Goal: Information Seeking & Learning: Learn about a topic

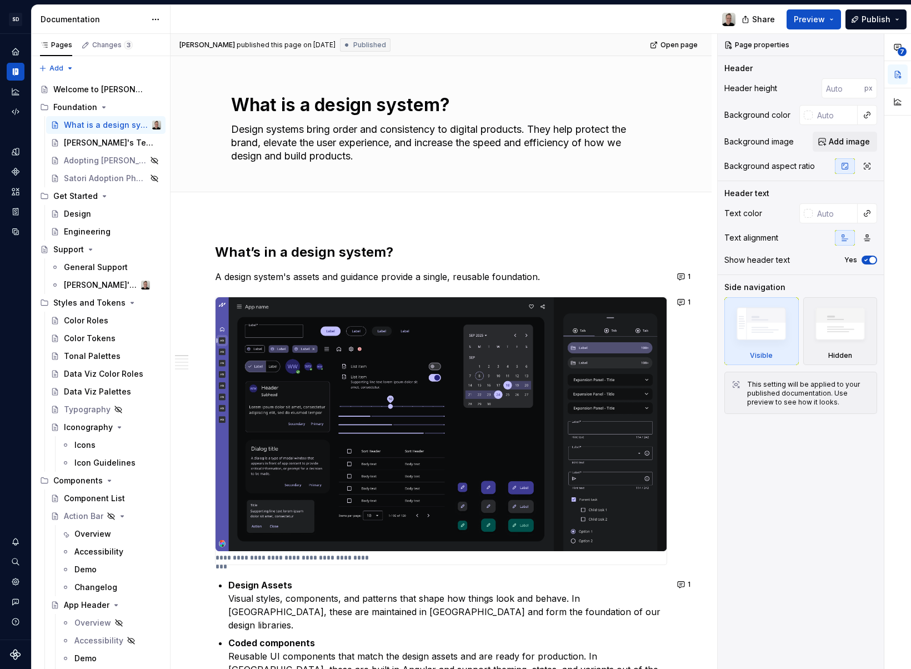
type textarea "*"
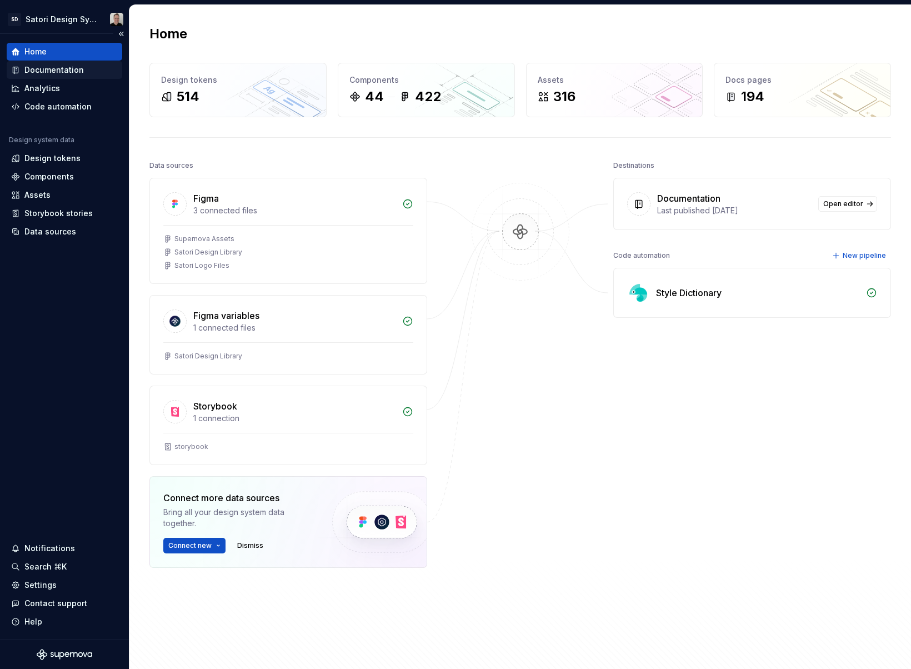
click at [62, 71] on div "Documentation" at bounding box center [53, 69] width 59 height 11
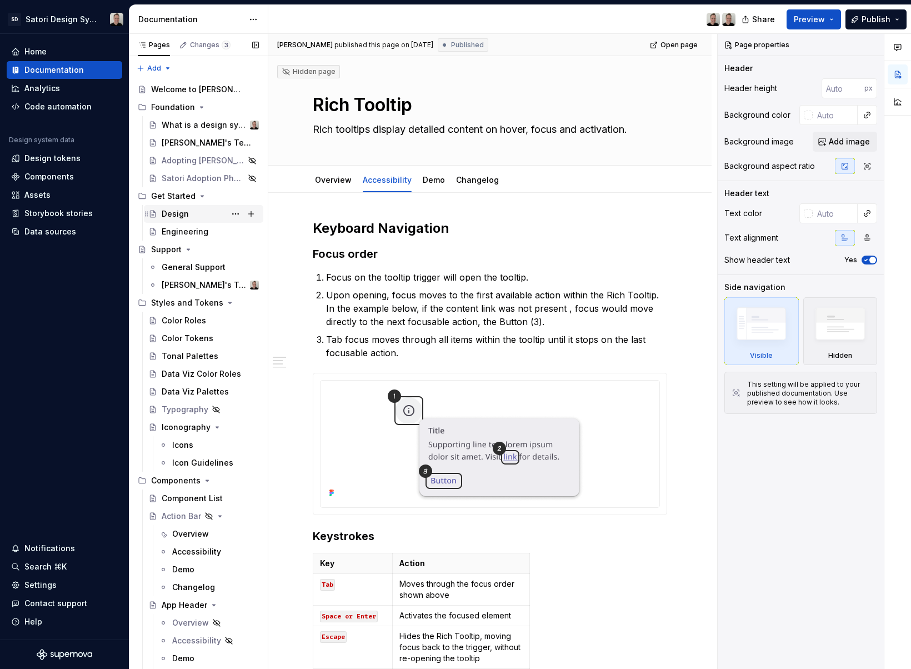
click at [172, 216] on div "Design" at bounding box center [175, 213] width 27 height 11
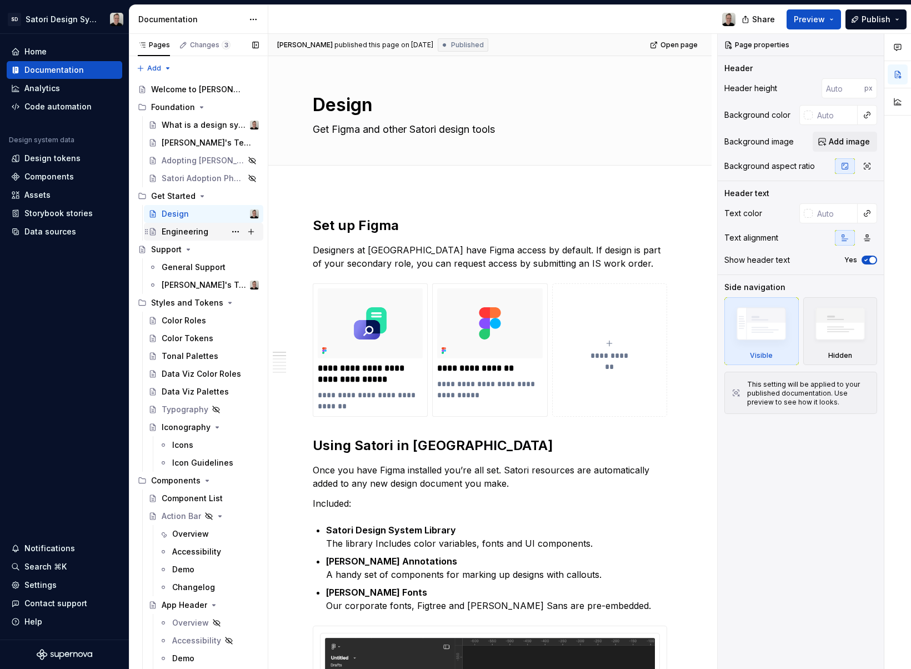
click at [171, 229] on div "Engineering" at bounding box center [185, 231] width 47 height 11
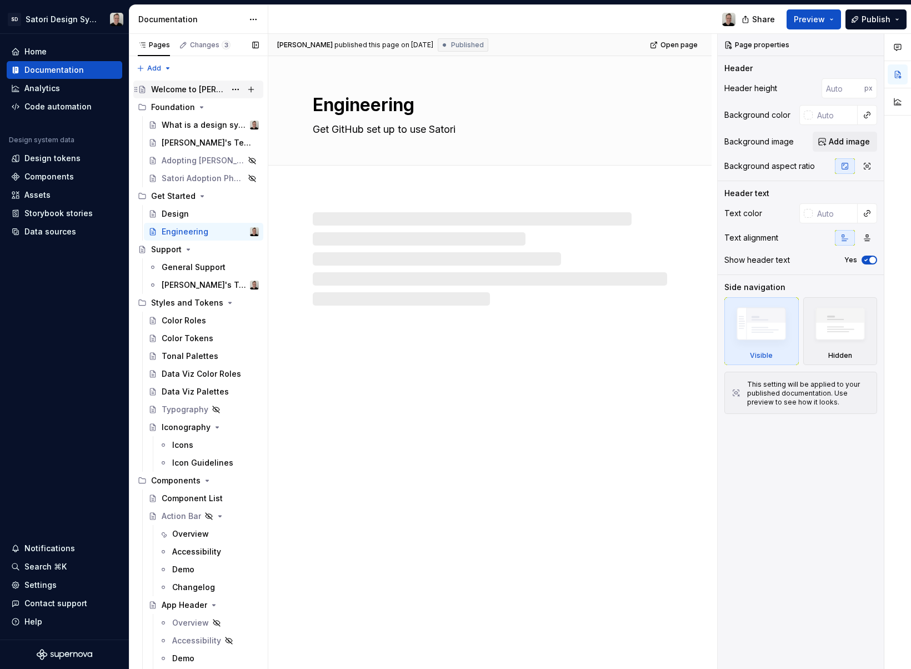
click at [172, 88] on div "Welcome to [PERSON_NAME]!" at bounding box center [188, 89] width 74 height 11
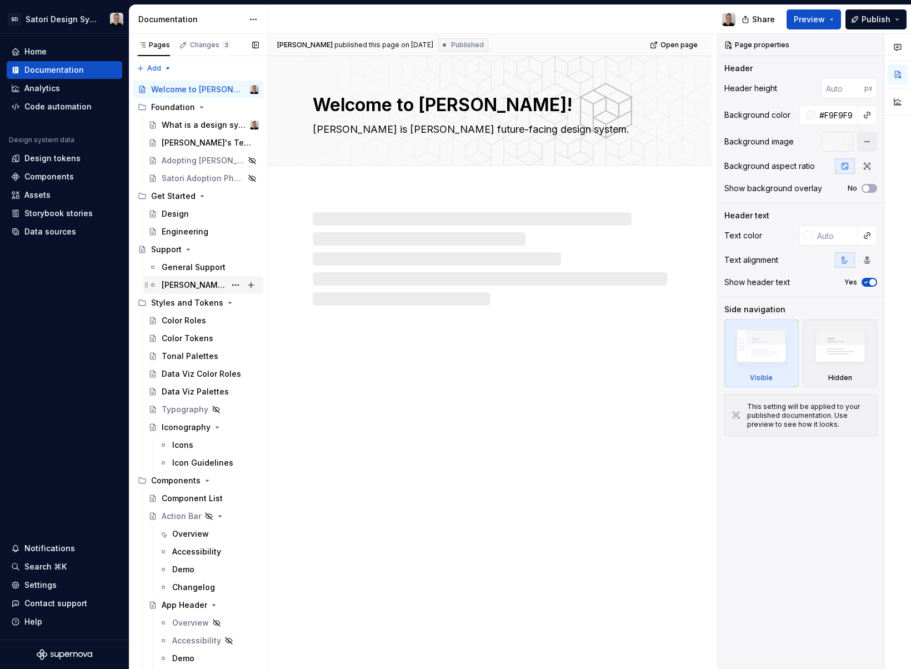
click at [190, 288] on div "[PERSON_NAME]'s Team" at bounding box center [194, 284] width 64 height 11
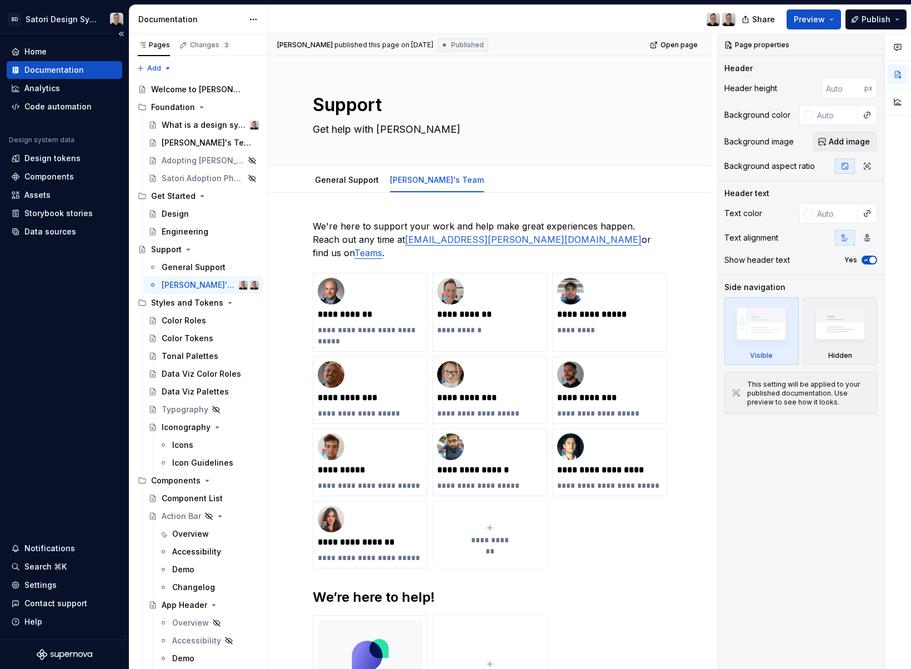
type textarea "*"
